Goal: Find specific page/section: Find specific page/section

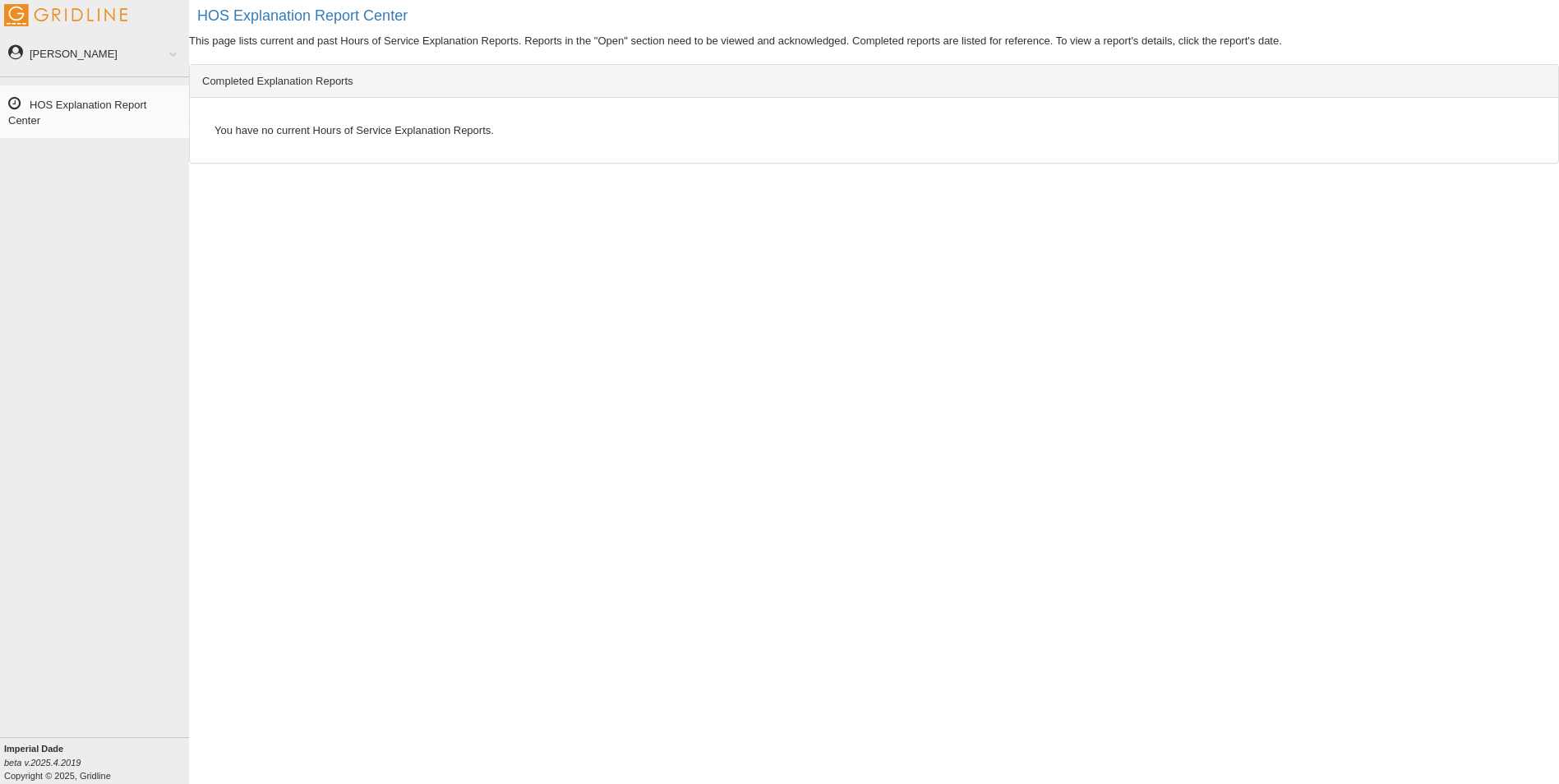
click at [115, 105] on link "HOS Explanation Report Center" at bounding box center [95, 112] width 189 height 52
click at [63, 55] on link "[PERSON_NAME]" at bounding box center [95, 52] width 189 height 37
drag, startPoint x: 551, startPoint y: 399, endPoint x: 610, endPoint y: 377, distance: 63.0
click at [553, 398] on div "HOS Explanation Report Center This page lists current and past Hours of Service…" at bounding box center [875, 392] width 1371 height 784
click at [339, 18] on h2 "HOS Explanation Report Center" at bounding box center [878, 16] width 1362 height 16
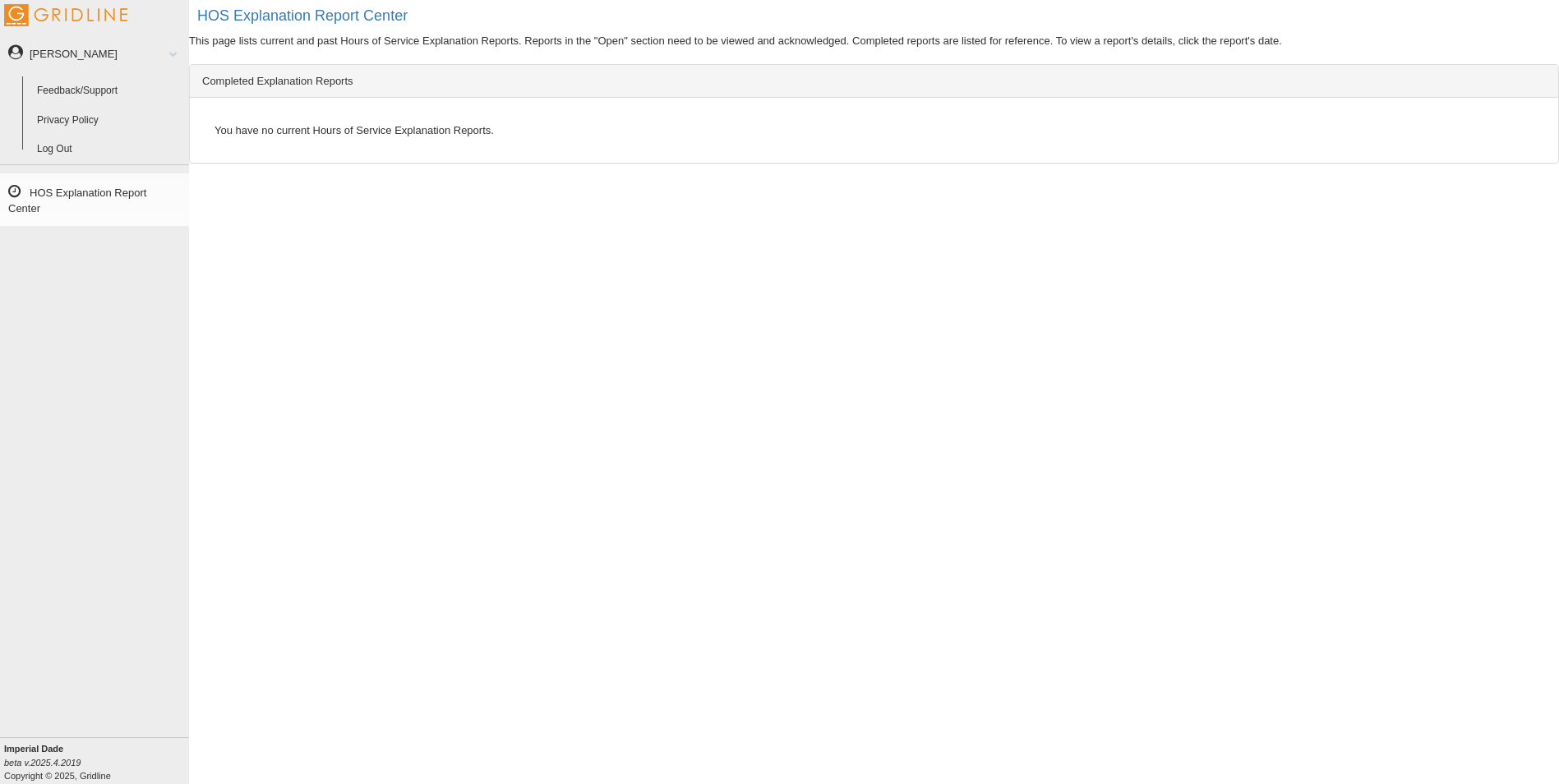
click at [336, 14] on h2 "HOS Explanation Report Center" at bounding box center [878, 16] width 1362 height 16
drag, startPoint x: 336, startPoint y: 14, endPoint x: 435, endPoint y: 207, distance: 216.9
click at [435, 207] on div "HOS Explanation Report Center This page lists current and past Hours of Service…" at bounding box center [875, 392] width 1371 height 784
click at [357, 14] on h2 "HOS Explanation Report Center" at bounding box center [878, 16] width 1362 height 16
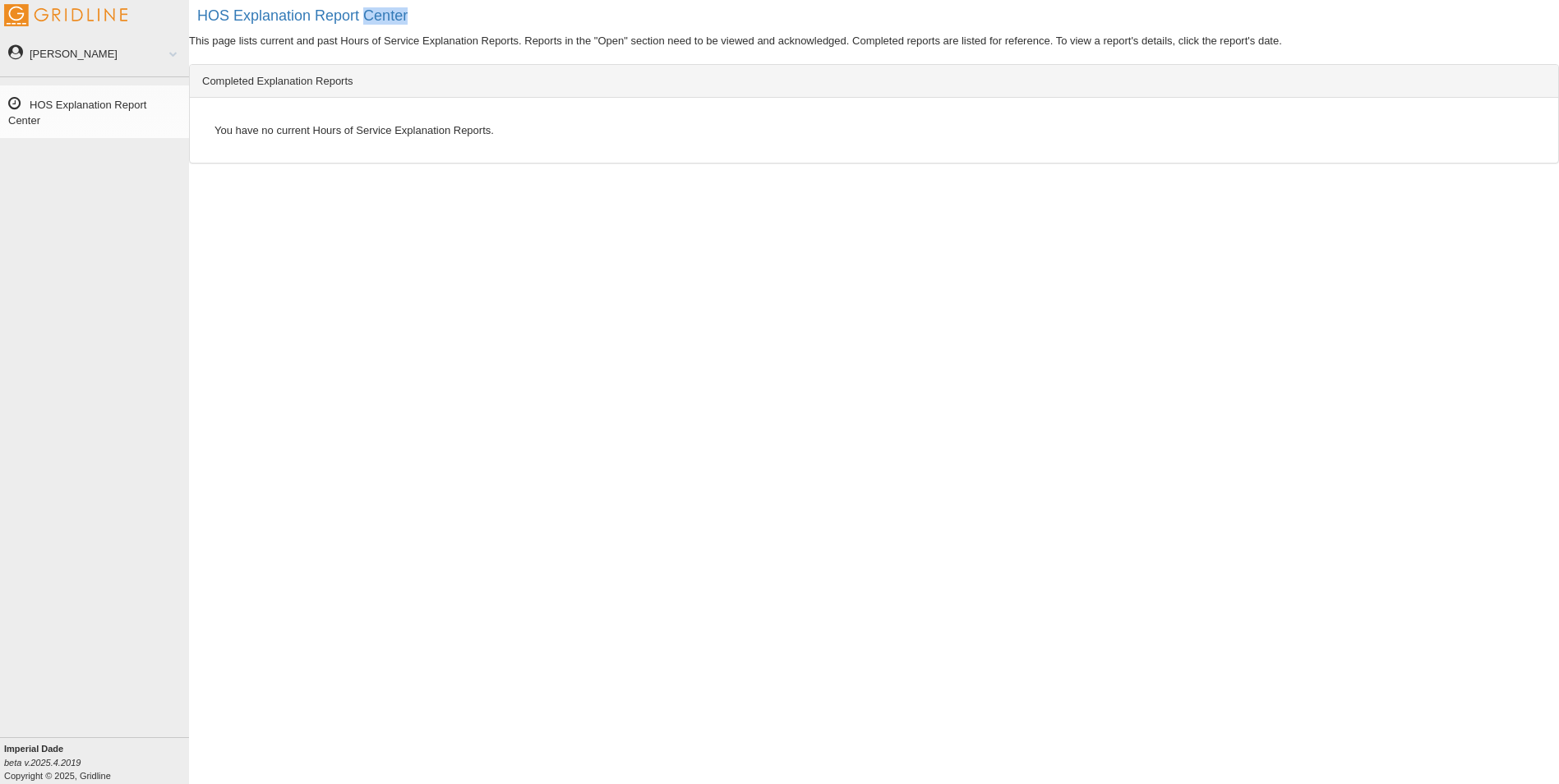
click at [357, 14] on h2 "HOS Explanation Report Center" at bounding box center [878, 16] width 1362 height 16
drag, startPoint x: 357, startPoint y: 14, endPoint x: 234, endPoint y: 13, distance: 123.0
click at [234, 13] on h2 "HOS Explanation Report Center" at bounding box center [878, 16] width 1362 height 16
click at [231, 11] on h2 "HOS Explanation Report Center" at bounding box center [878, 16] width 1362 height 16
click at [230, 11] on h2 "HOS Explanation Report Center" at bounding box center [878, 16] width 1362 height 16
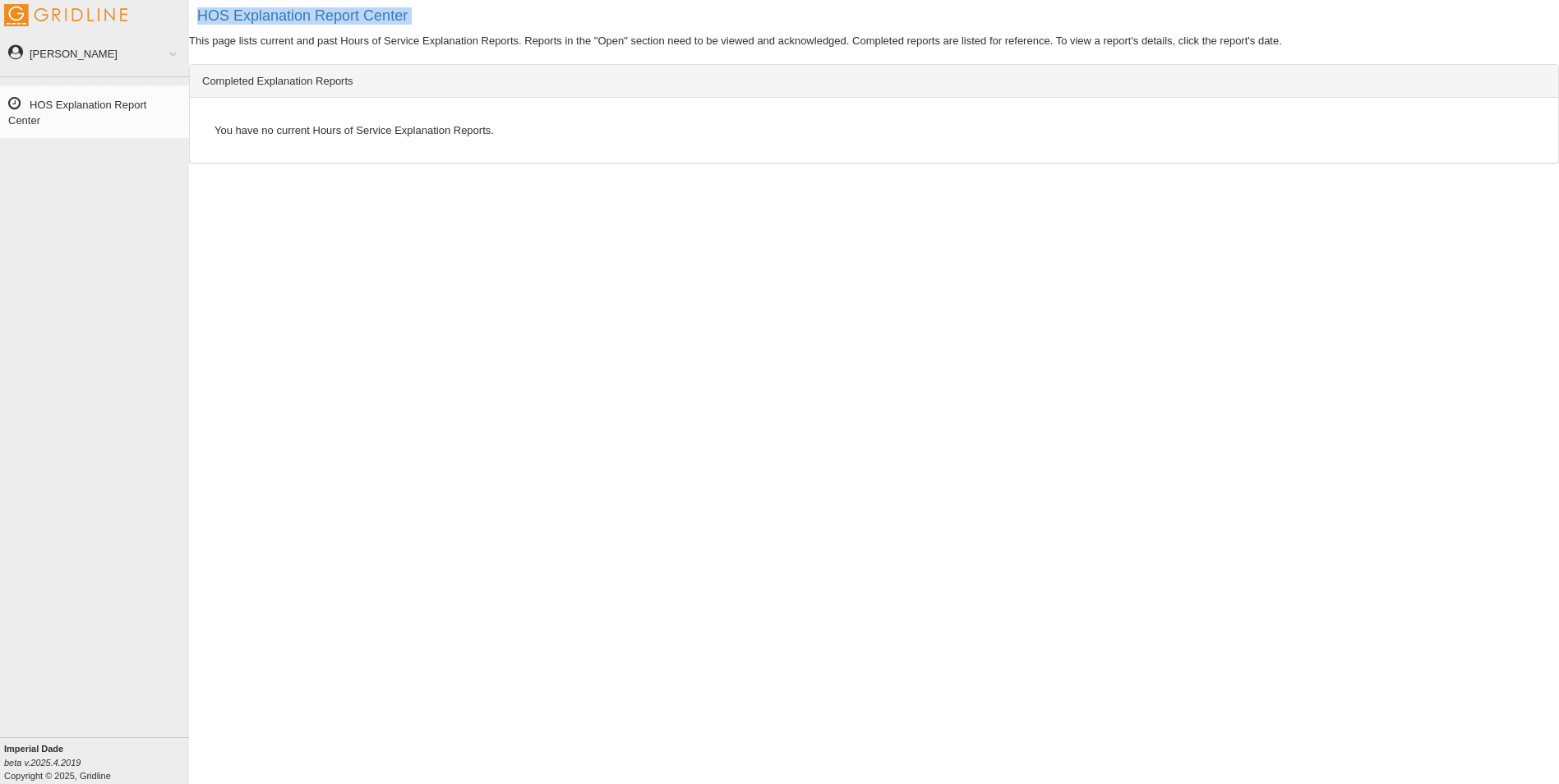
click at [228, 11] on h2 "HOS Explanation Report Center" at bounding box center [878, 16] width 1362 height 16
click at [225, 14] on h2 "HOS Explanation Report Center" at bounding box center [878, 16] width 1362 height 16
click at [77, 52] on link "[PERSON_NAME]" at bounding box center [95, 52] width 189 height 37
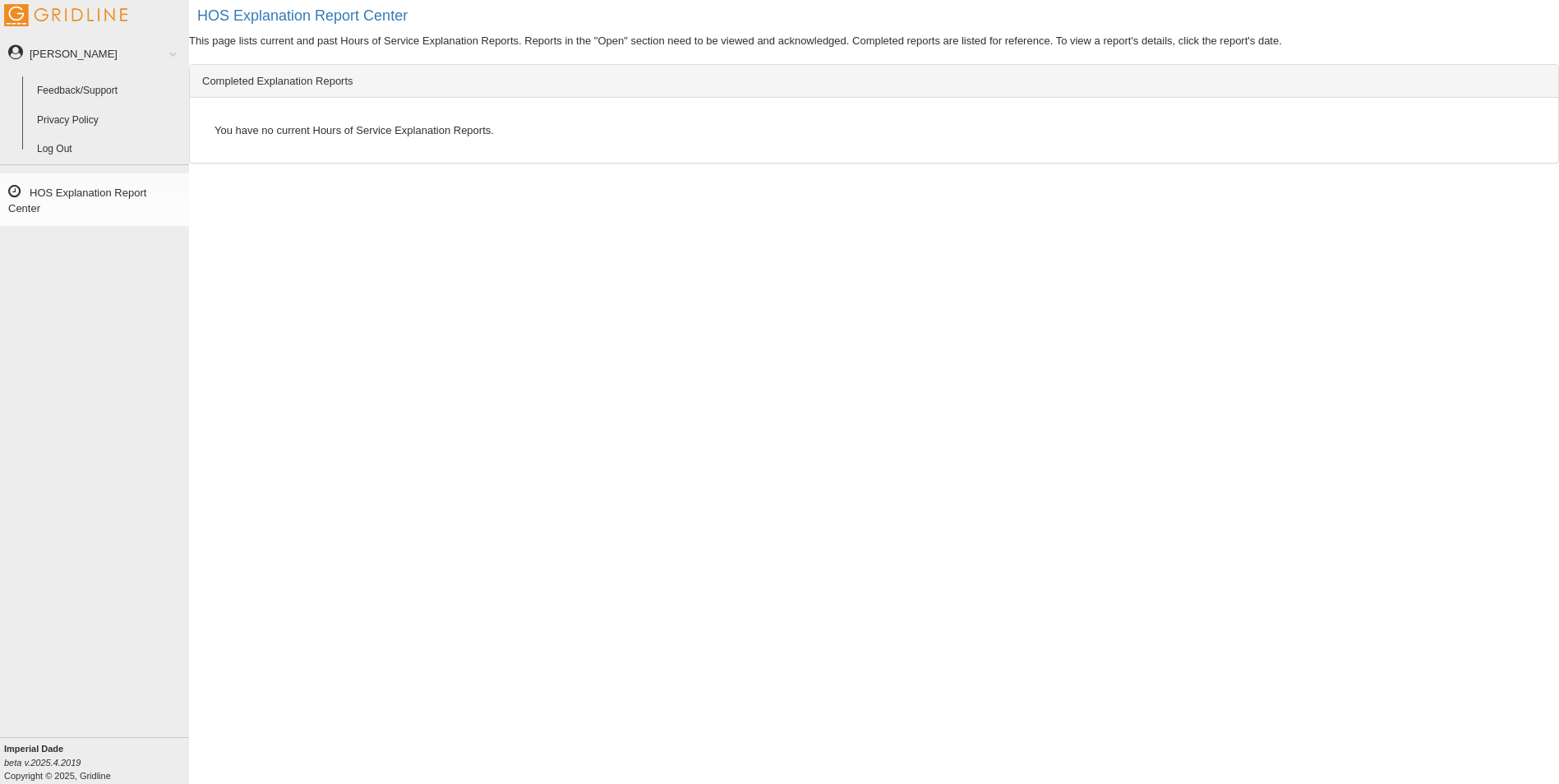
click at [51, 188] on link "HOS Explanation Report Center" at bounding box center [95, 199] width 189 height 52
click at [639, 342] on div "HOS Explanation Report Center This page lists current and past Hours of Service…" at bounding box center [875, 392] width 1371 height 784
drag, startPoint x: 974, startPoint y: 280, endPoint x: 926, endPoint y: 278, distance: 48.0
click at [956, 280] on div "HOS Explanation Report Center This page lists current and past Hours of Service…" at bounding box center [875, 392] width 1371 height 784
click at [722, 319] on div "HOS Explanation Report Center This page lists current and past Hours of Service…" at bounding box center [875, 392] width 1371 height 784
